Goal: Book appointment/travel/reservation

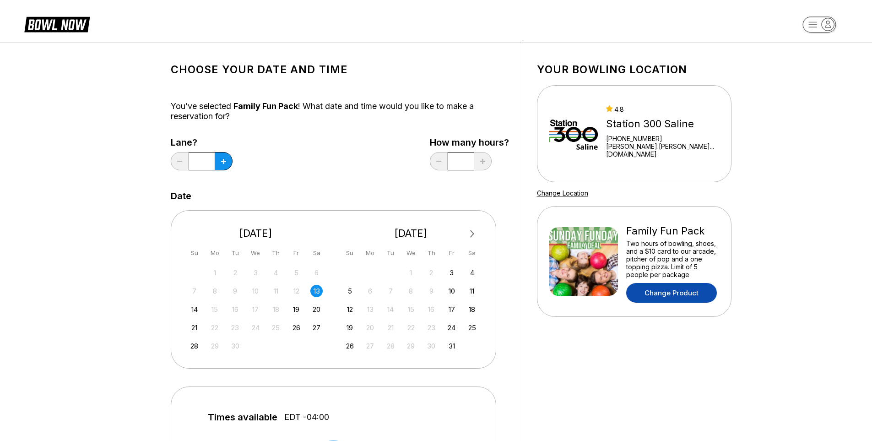
click at [657, 297] on link "Change Product" at bounding box center [672, 293] width 91 height 20
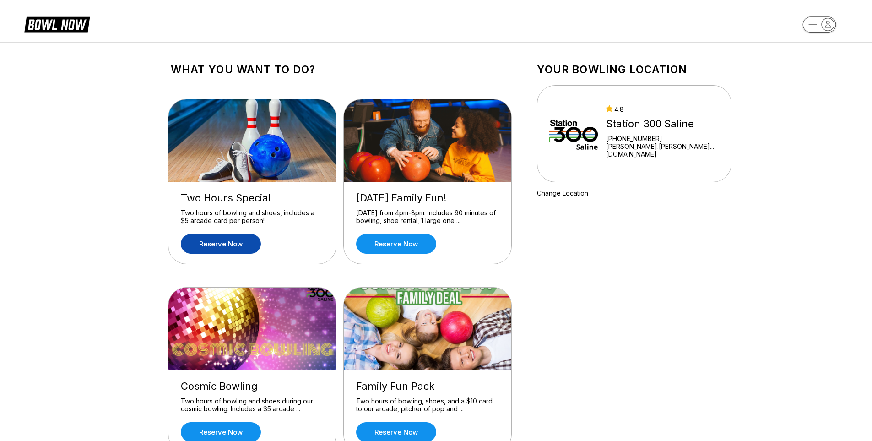
click at [242, 244] on link "Reserve now" at bounding box center [221, 244] width 80 height 20
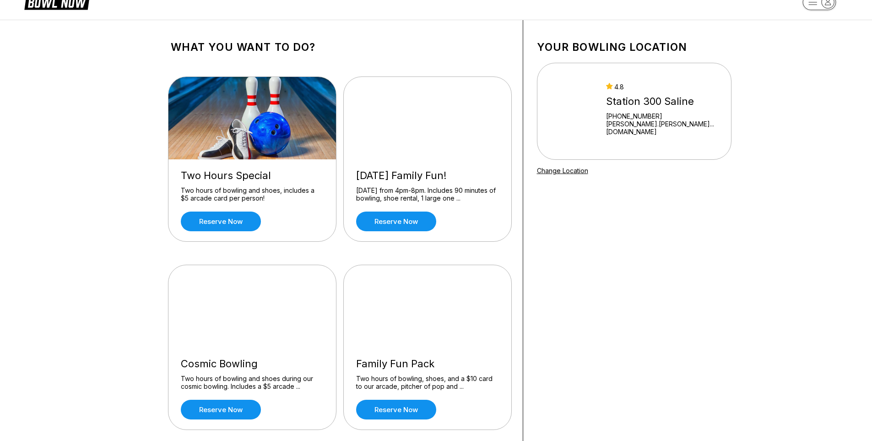
scroll to position [114, 0]
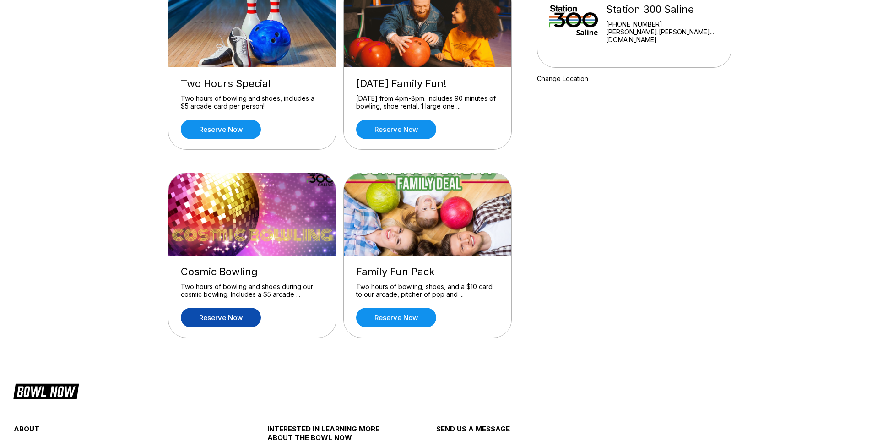
click at [231, 310] on link "Reserve now" at bounding box center [221, 318] width 80 height 20
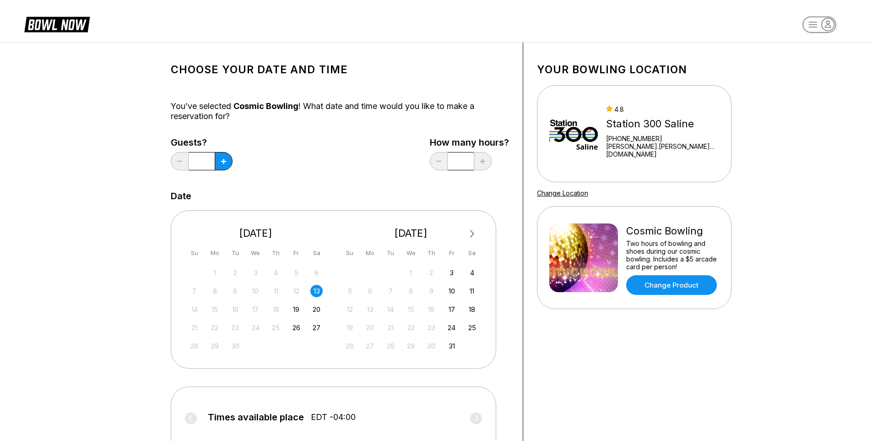
click at [494, 266] on div "Next Month September 2025 Su Mo Tu We Th Fr Sa 31 1 2 3 4 5 6 7 8 9 10 11 12 13…" at bounding box center [334, 289] width 326 height 158
